Goal: Find specific page/section: Find specific page/section

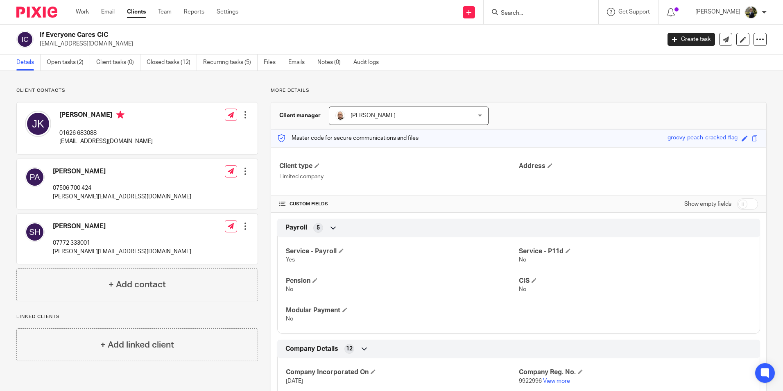
click at [168, 39] on h2 "If Everyone Cares CIC" at bounding box center [286, 35] width 492 height 9
click at [551, 16] on input "Search" at bounding box center [537, 13] width 74 height 7
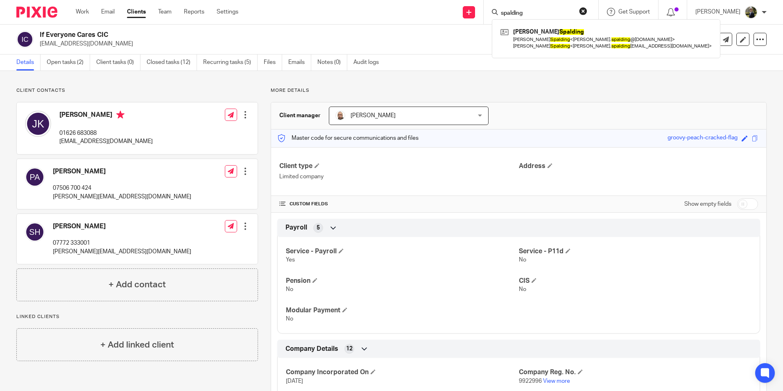
type input "spalding"
click at [176, 87] on p "Client contacts" at bounding box center [137, 90] width 242 height 7
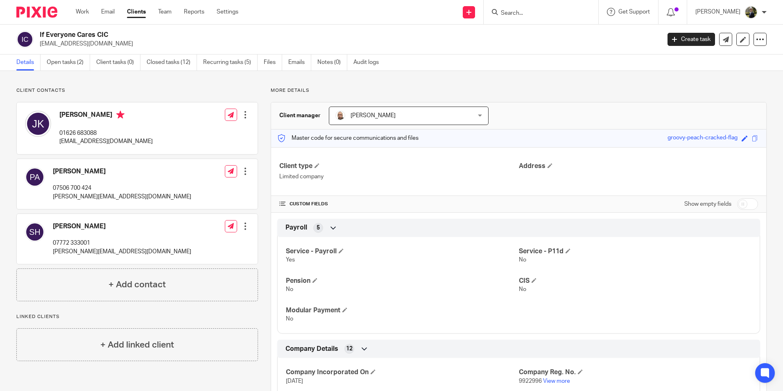
click at [159, 81] on div "Client contacts Jaki King 01626 683088 jaki@ifeveryonecares.org Edit contact Cr…" at bounding box center [391, 318] width 783 height 495
click at [540, 15] on input "Search" at bounding box center [537, 13] width 74 height 7
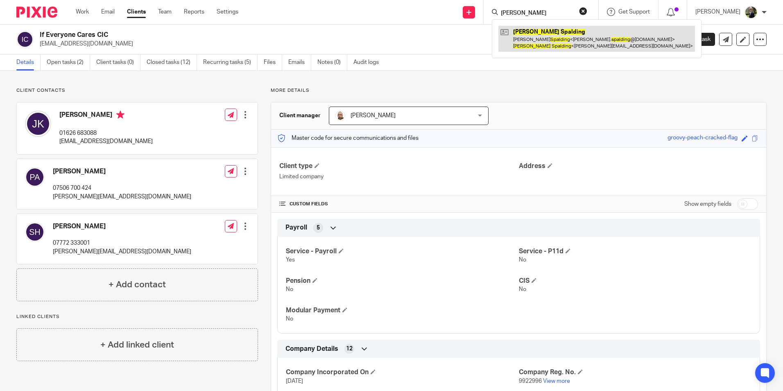
type input "joseph spalding"
click at [555, 29] on link at bounding box center [597, 38] width 197 height 25
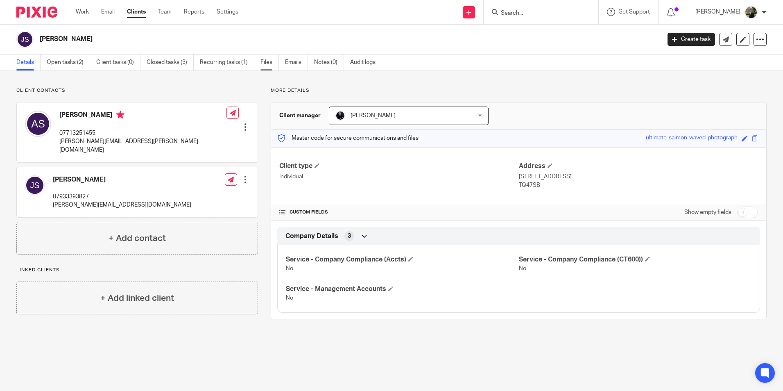
click at [266, 61] on link "Files" at bounding box center [270, 62] width 18 height 16
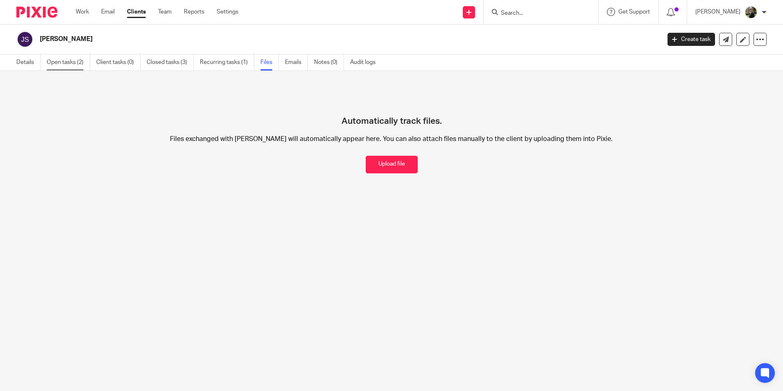
click at [65, 58] on link "Open tasks (2)" at bounding box center [68, 62] width 43 height 16
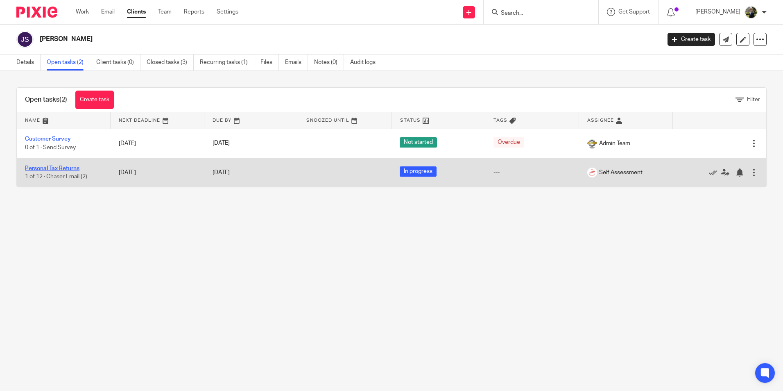
click at [62, 168] on link "Personal Tax Returns" at bounding box center [52, 169] width 54 height 6
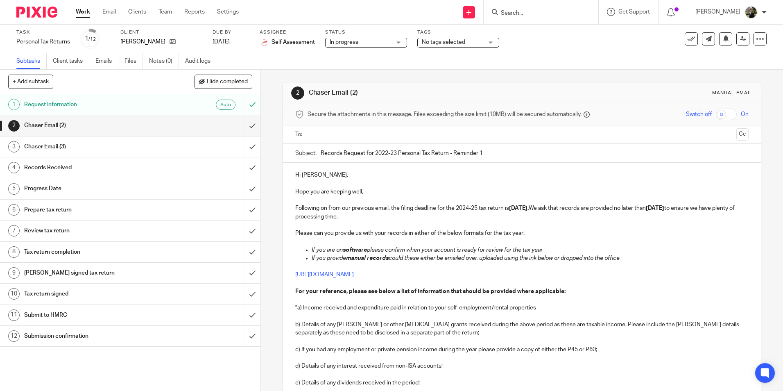
click at [123, 63] on ul "Subtasks Client tasks Emails Files Notes (0) Audit logs" at bounding box center [119, 61] width 207 height 16
click at [133, 60] on link "Files" at bounding box center [134, 61] width 18 height 16
